Goal: Information Seeking & Learning: Find specific fact

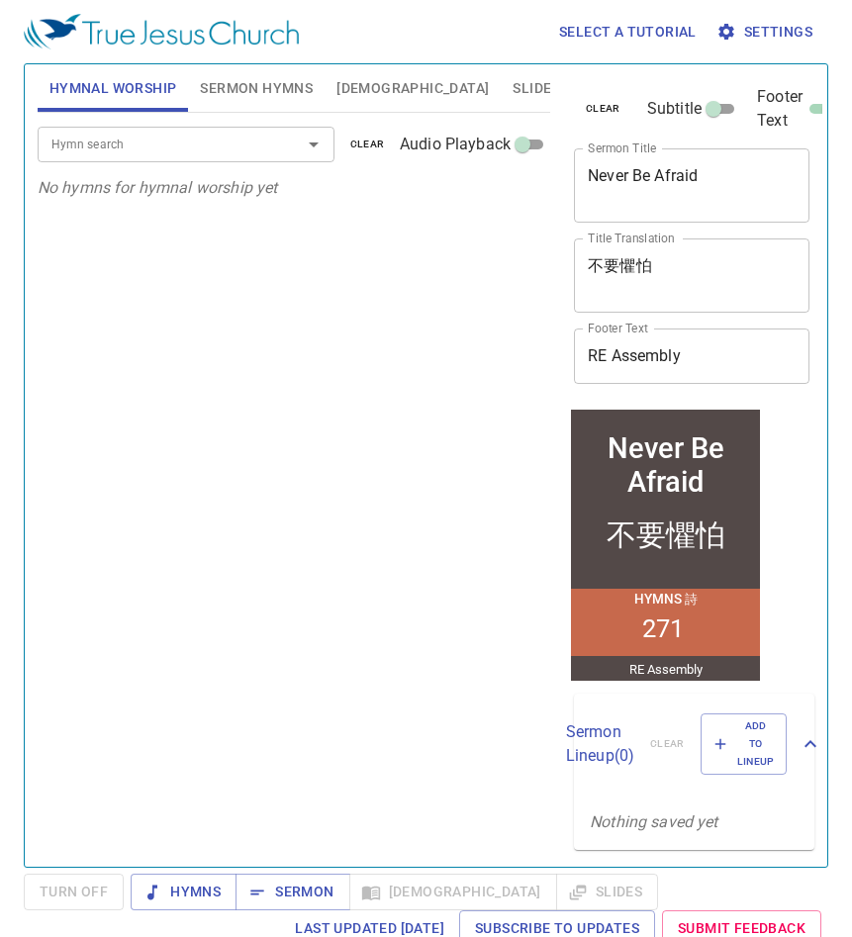
click at [344, 351] on div "Hymn search Hymn search clear Audio Playback No hymns for hymnal worship yet" at bounding box center [294, 481] width 512 height 737
click at [384, 95] on button "[DEMOGRAPHIC_DATA]" at bounding box center [412, 87] width 176 height 47
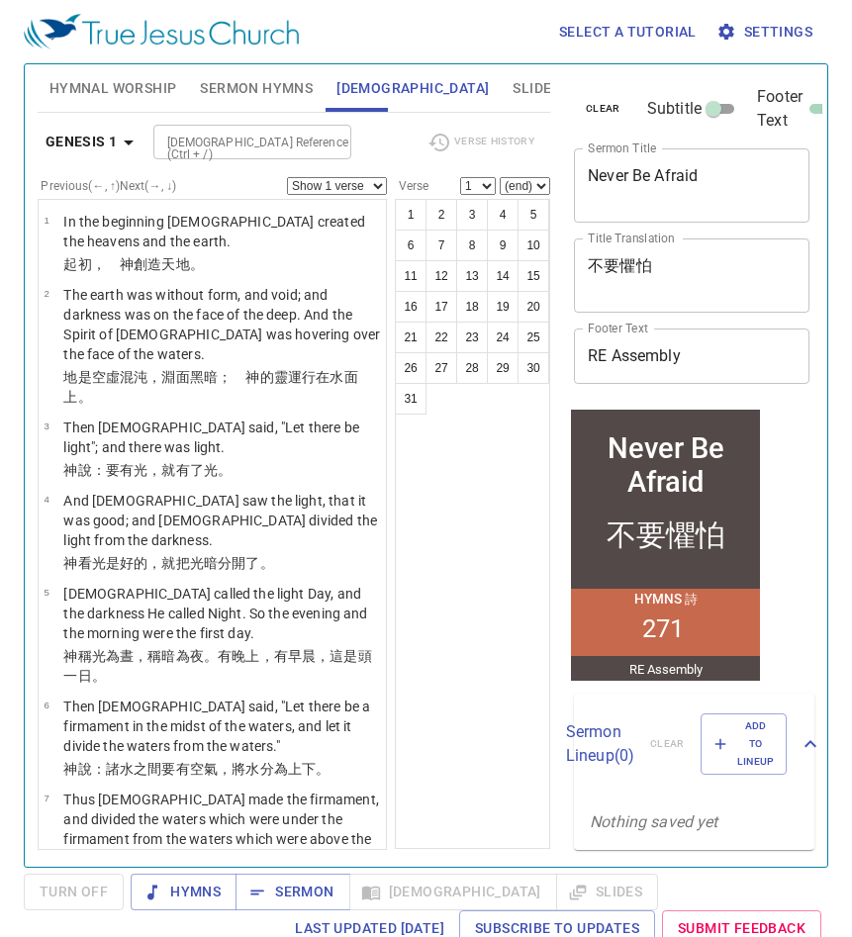
drag, startPoint x: 307, startPoint y: 134, endPoint x: 219, endPoint y: 147, distance: 89.1
click at [302, 134] on input "[DEMOGRAPHIC_DATA] Reference (Ctrl + /)" at bounding box center [235, 142] width 153 height 23
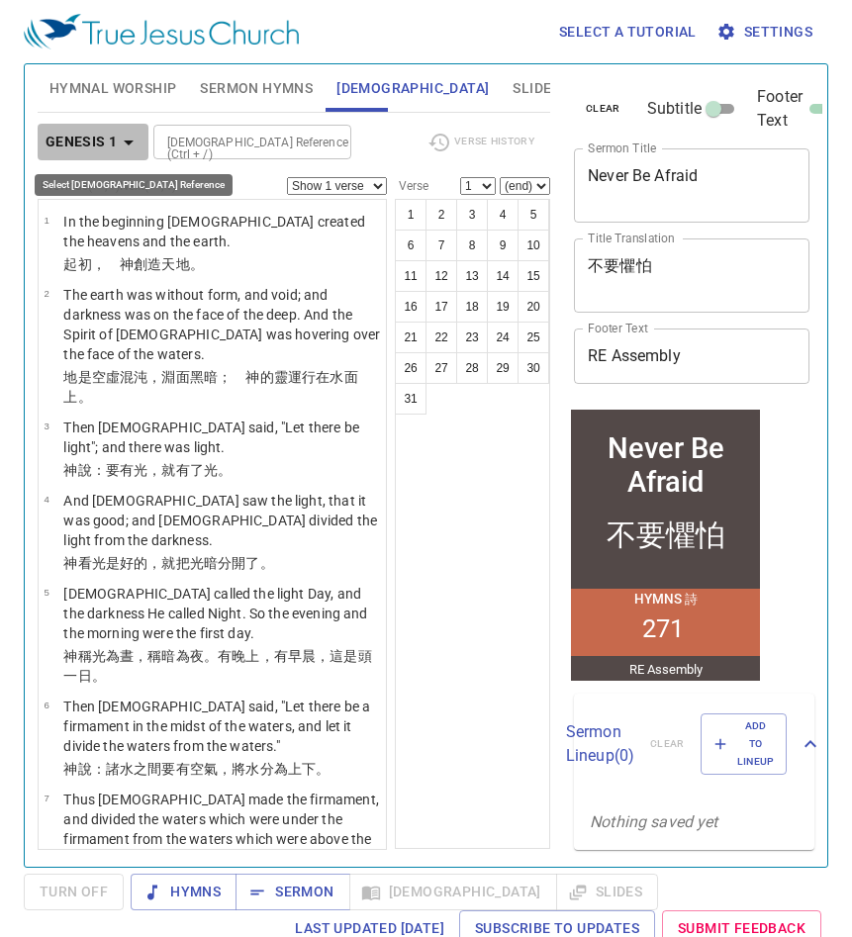
click at [126, 137] on icon "button" at bounding box center [129, 143] width 24 height 24
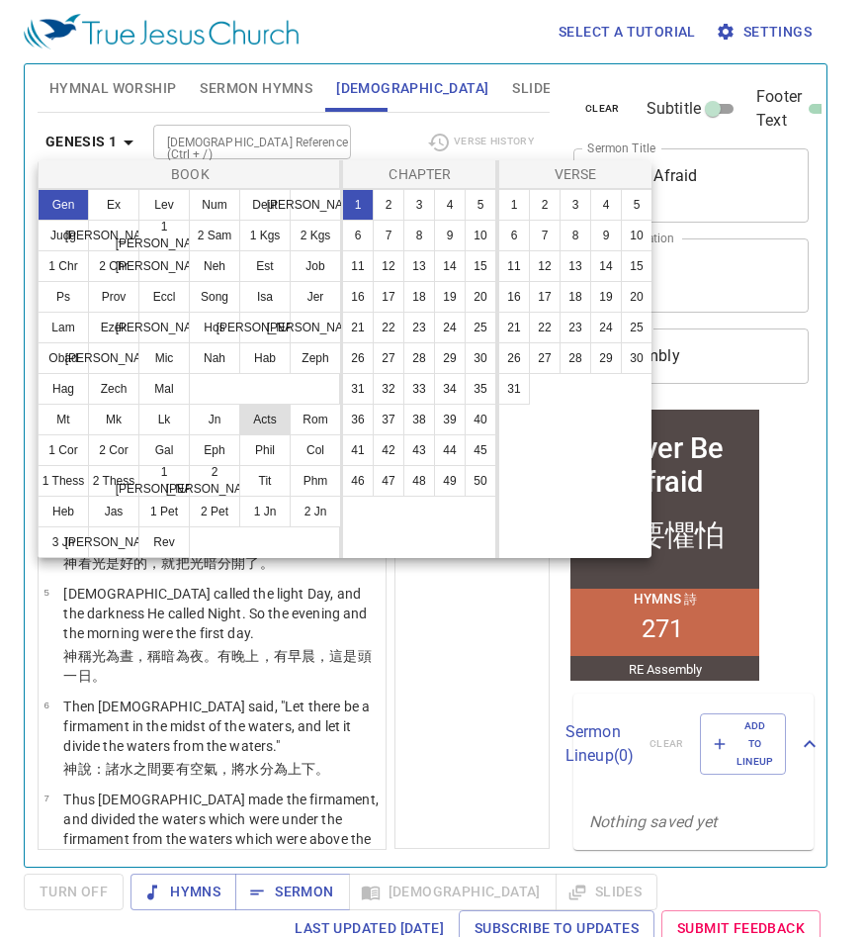
click at [250, 420] on button "Acts" at bounding box center [264, 420] width 51 height 32
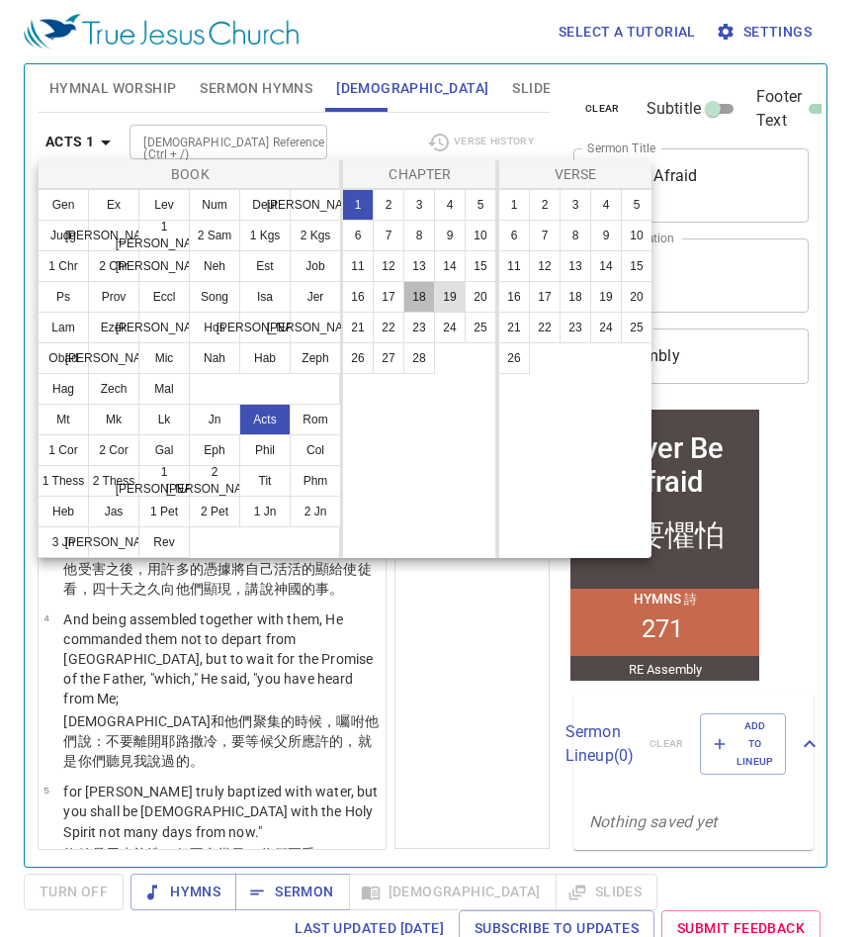
drag, startPoint x: 420, startPoint y: 300, endPoint x: 462, endPoint y: 295, distance: 41.8
click at [423, 301] on button "18" at bounding box center [420, 297] width 32 height 32
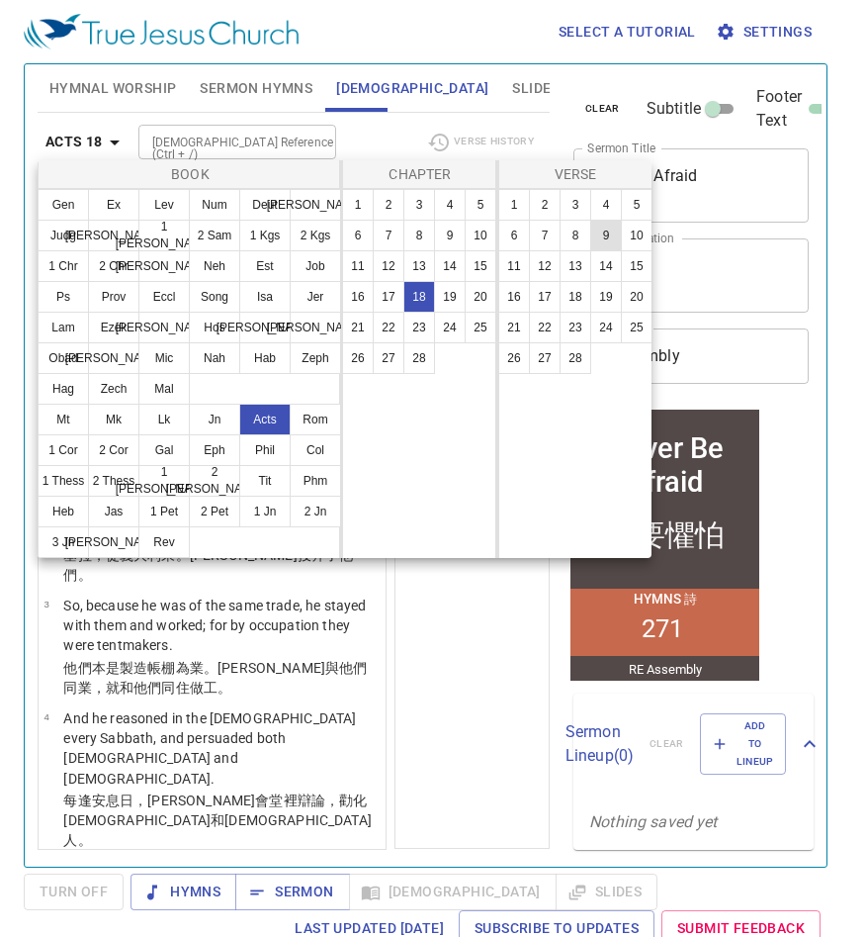
click at [605, 240] on button "9" at bounding box center [606, 236] width 32 height 32
select select "9"
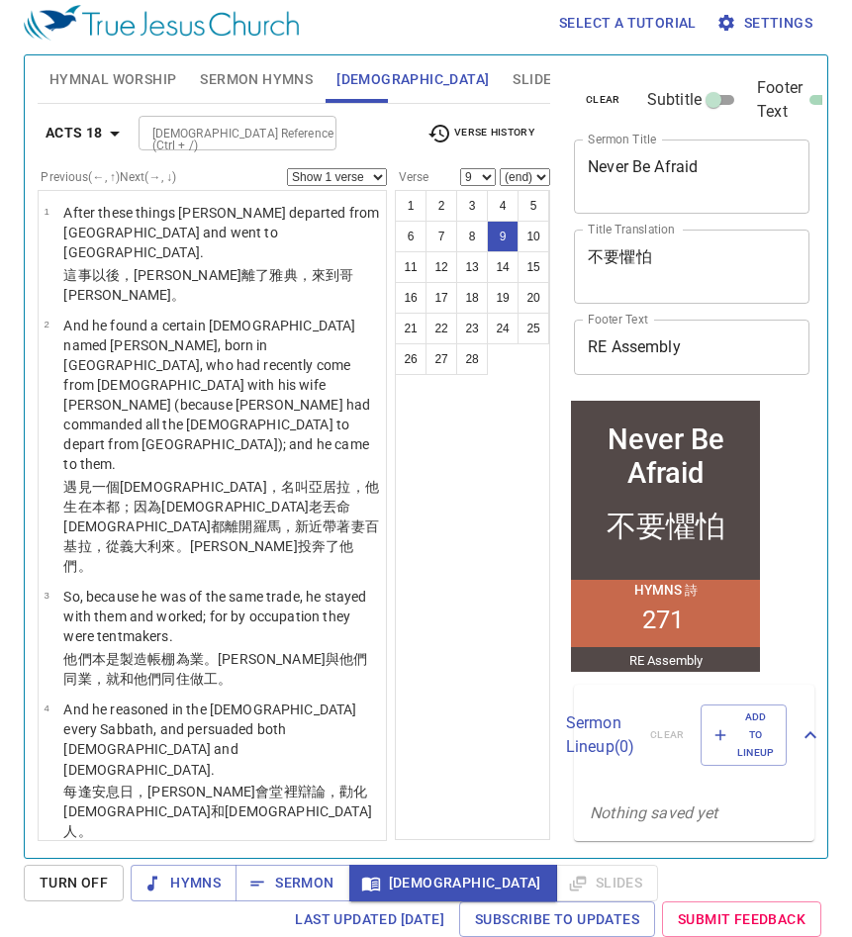
scroll to position [761, 0]
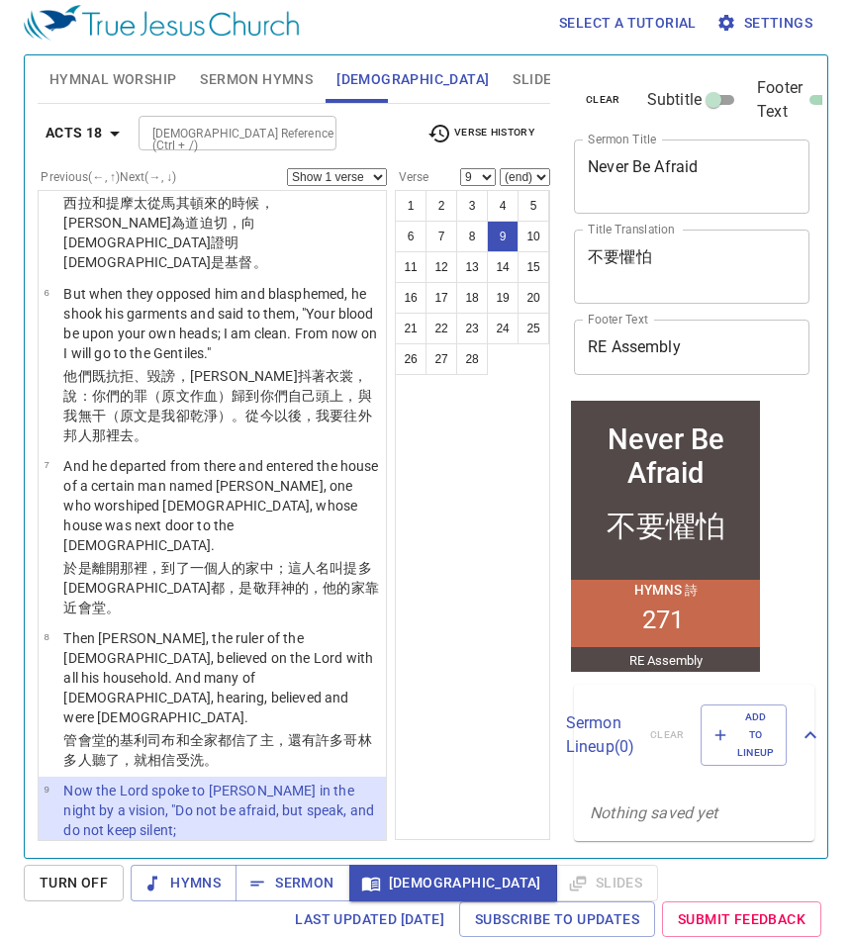
click at [521, 149] on div "Acts 18 [DEMOGRAPHIC_DATA] Reference (Ctrl + /) [DEMOGRAPHIC_DATA] Reference (C…" at bounding box center [294, 141] width 512 height 54
click at [379, 175] on select "Show 1 verse Show 2 verses Show 3 verses Show 4 verses Show 5 verses" at bounding box center [337, 177] width 100 height 18
select select "2"
click at [287, 168] on select "Show 1 verse Show 2 verses Show 3 verses Show 4 verses Show 5 verses" at bounding box center [337, 177] width 100 height 18
click at [465, 421] on div "1 2 3 4 5 6 7 8 9 10 11 12 13 14 15 16 17 18 19 20 21 22 23 24 25 26 27 28" at bounding box center [472, 515] width 155 height 650
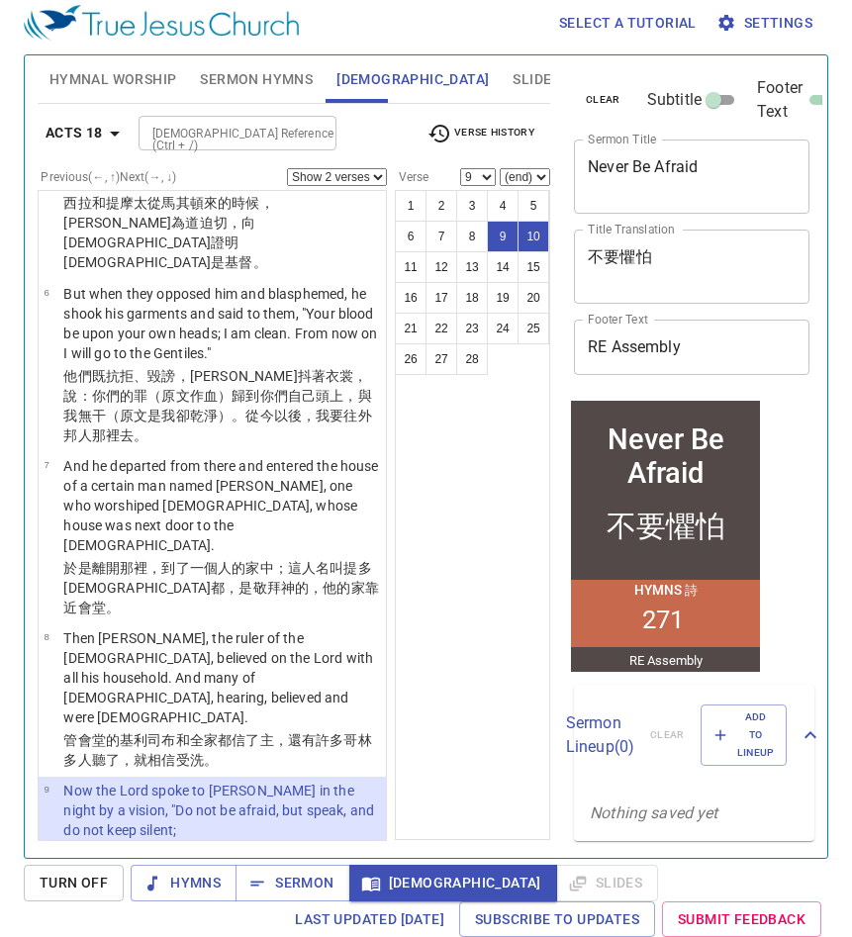
click at [442, 41] on div "Select a tutorial Settings" at bounding box center [422, 22] width 796 height 63
